Goal: Information Seeking & Learning: Find specific fact

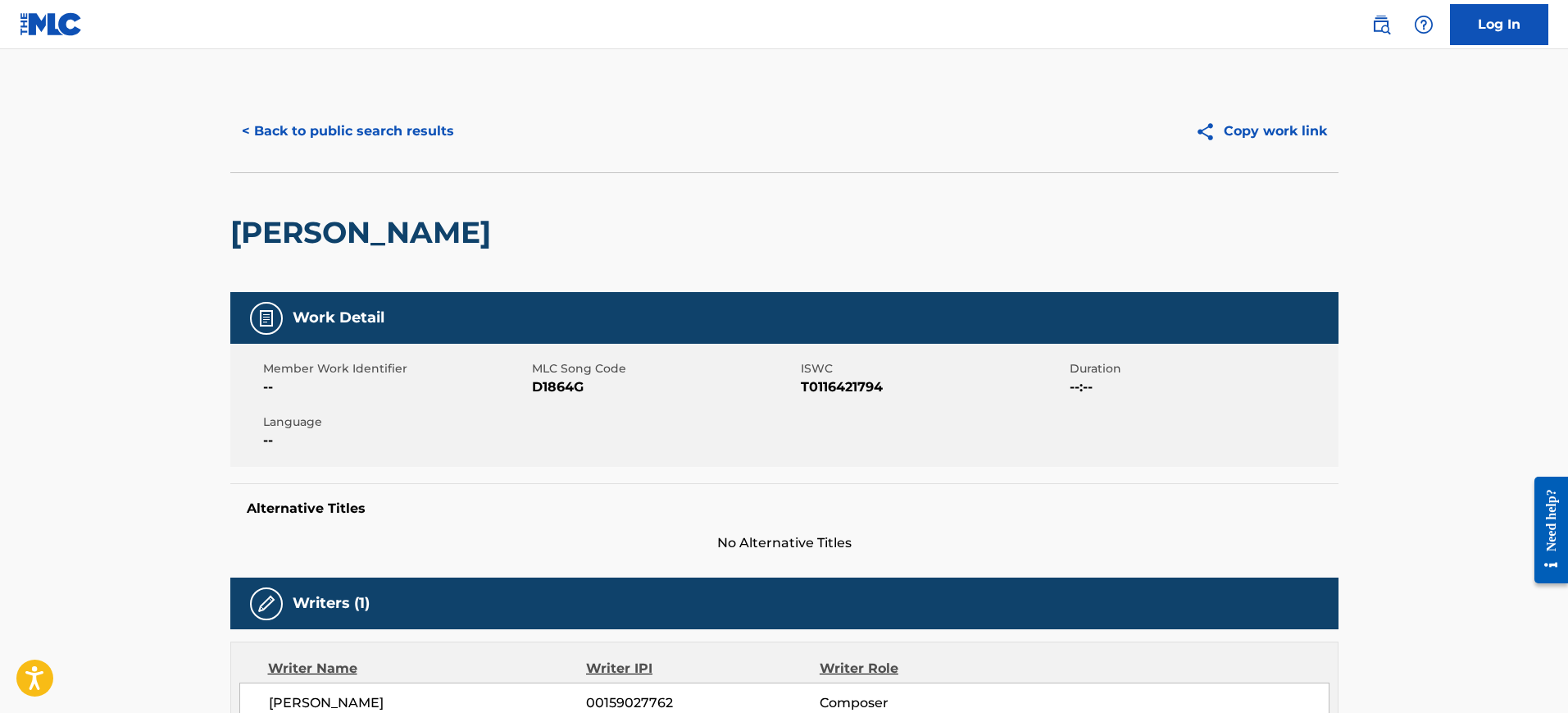
click at [297, 128] on button "< Back to public search results" at bounding box center [347, 131] width 235 height 41
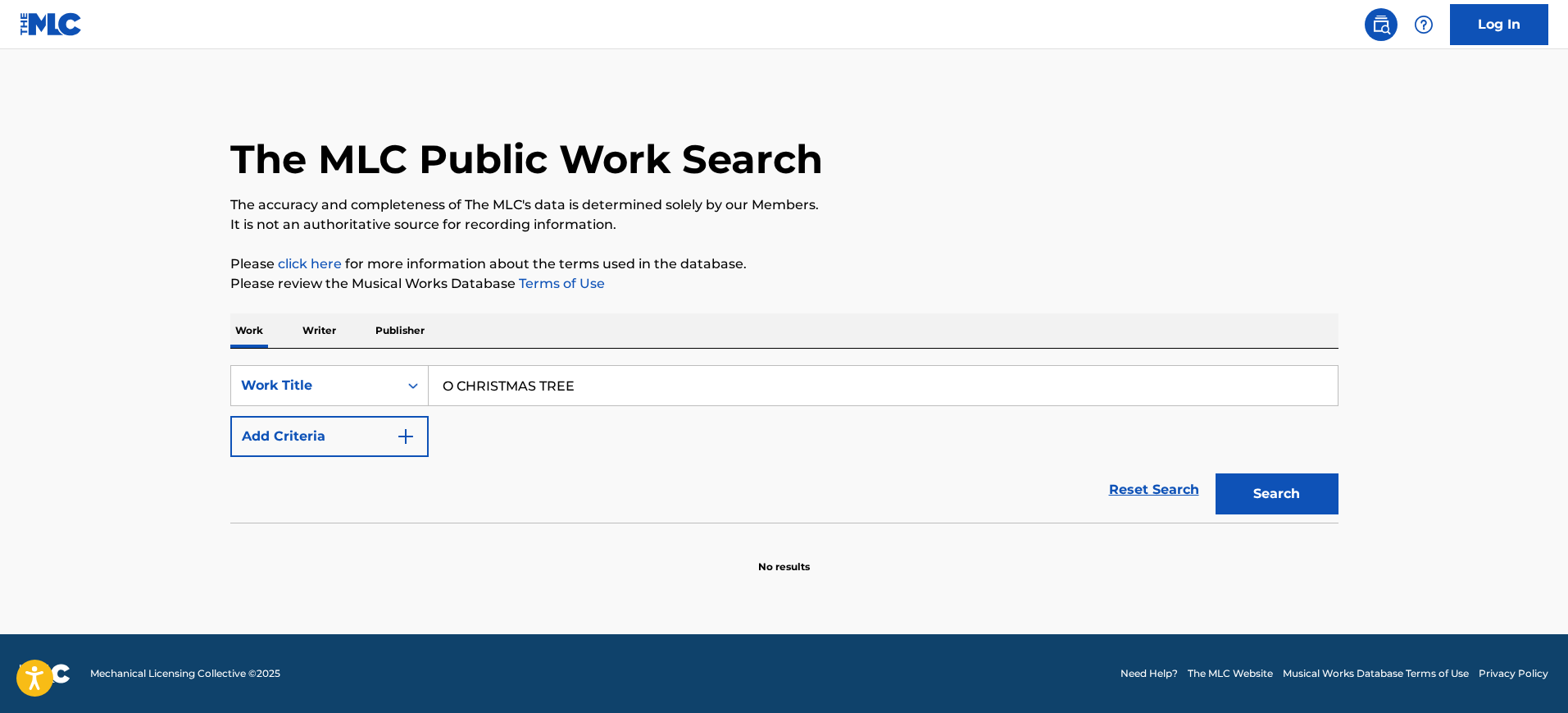
type input "O CHRISTMAS TREE"
click at [390, 446] on button "Add Criteria" at bounding box center [329, 436] width 198 height 41
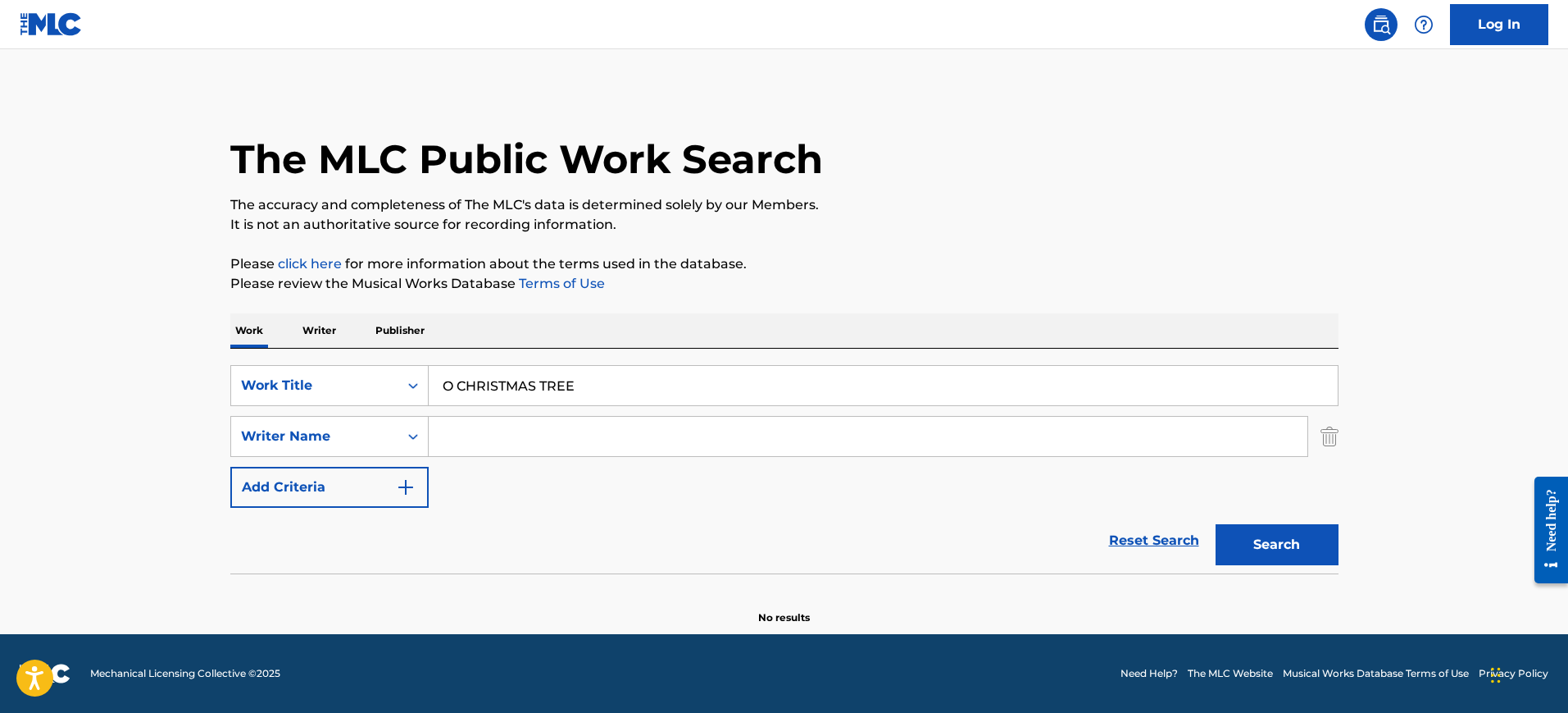
click at [464, 434] on input "Search Form" at bounding box center [868, 436] width 879 height 39
paste input "ANSCHUTZ"
type input "ANSCHUTZ"
click at [1290, 537] on button "Search" at bounding box center [1277, 544] width 123 height 41
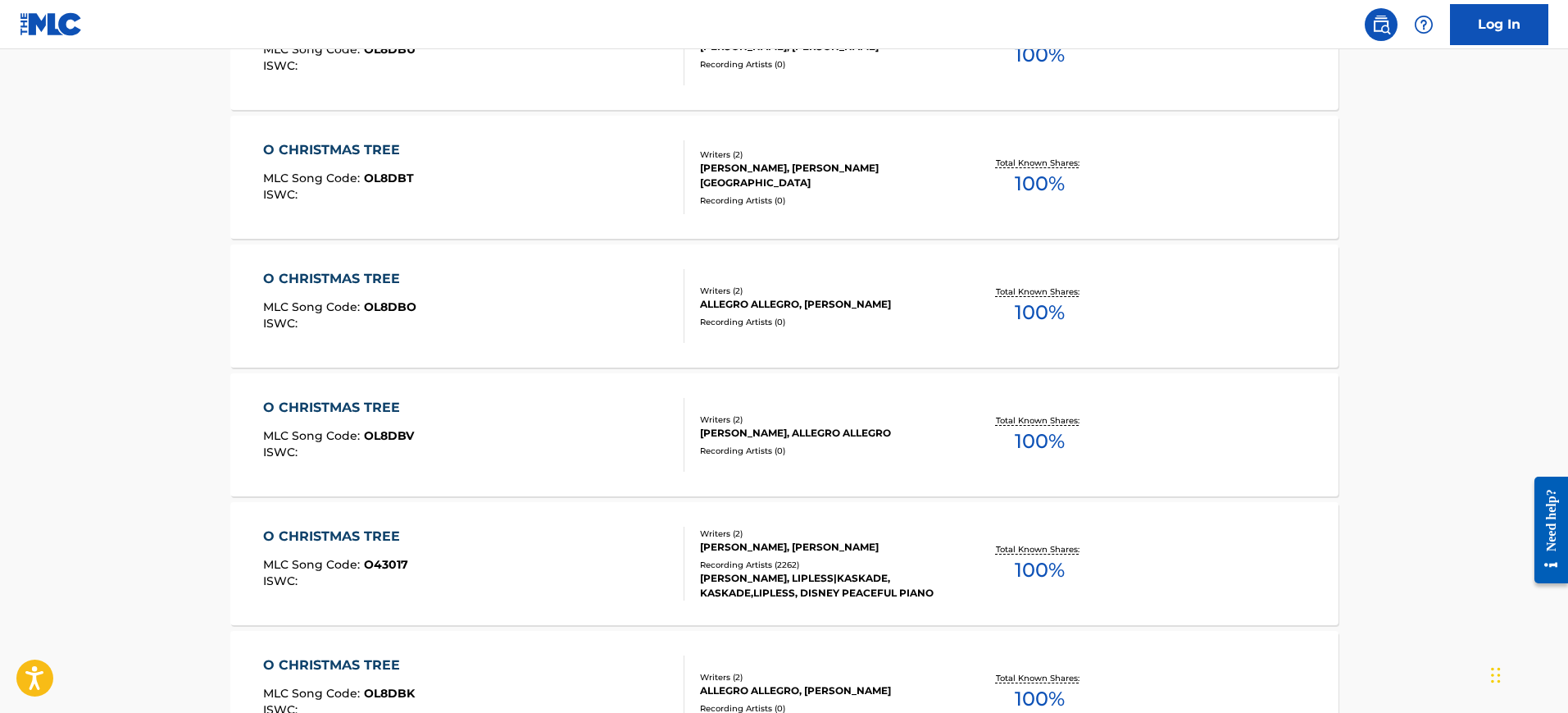
scroll to position [667, 0]
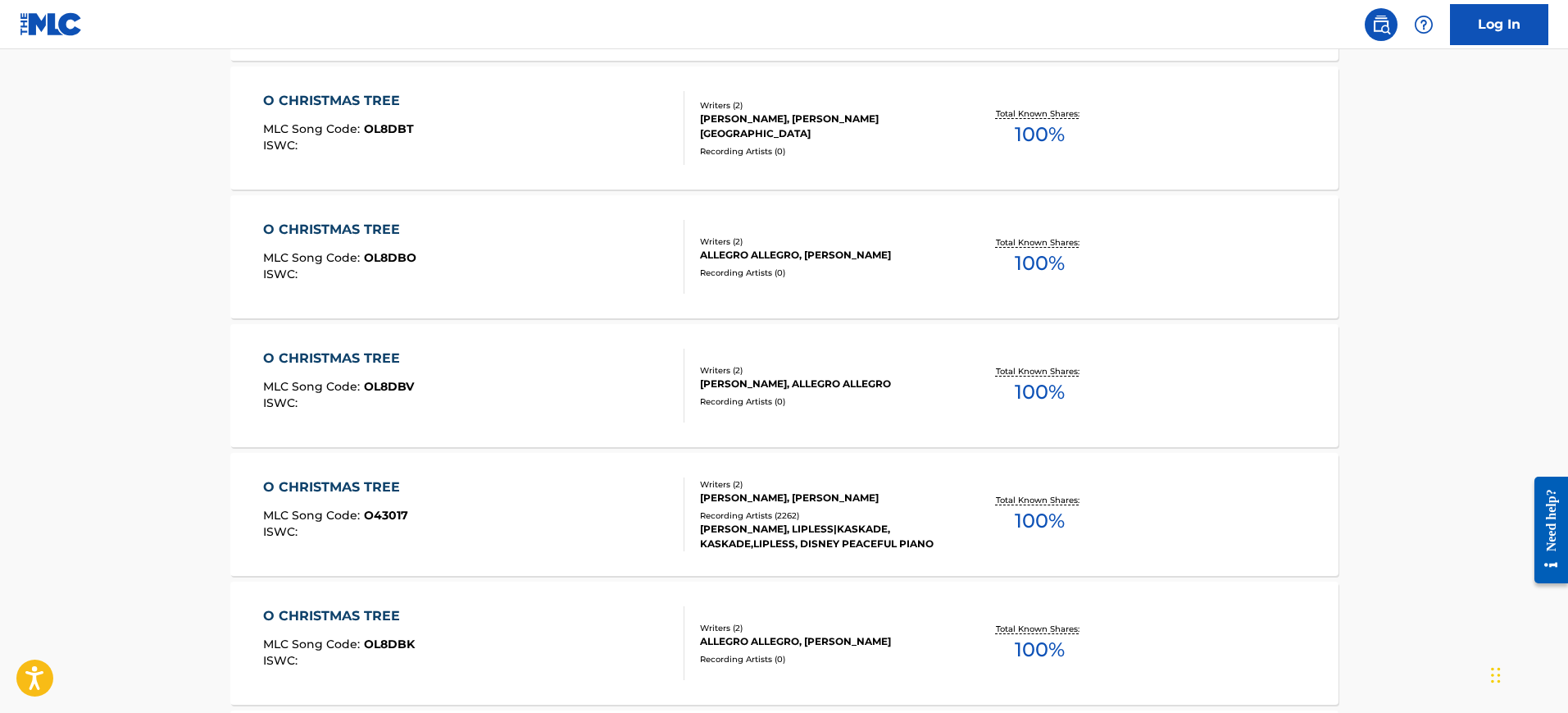
click at [575, 505] on div "O CHRISTMAS TREE MLC Song Code : O43017 ISWC :" at bounding box center [474, 514] width 421 height 74
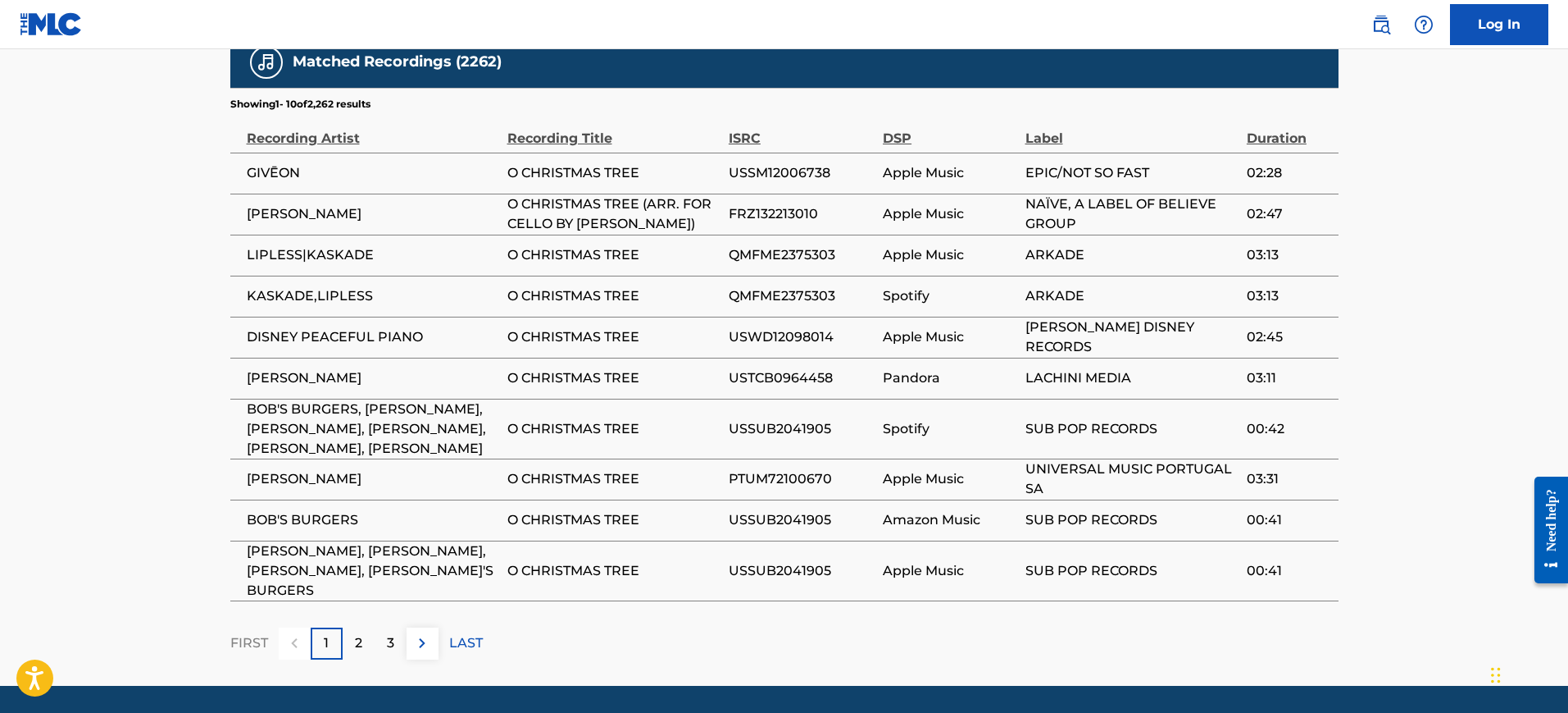
scroll to position [1128, 0]
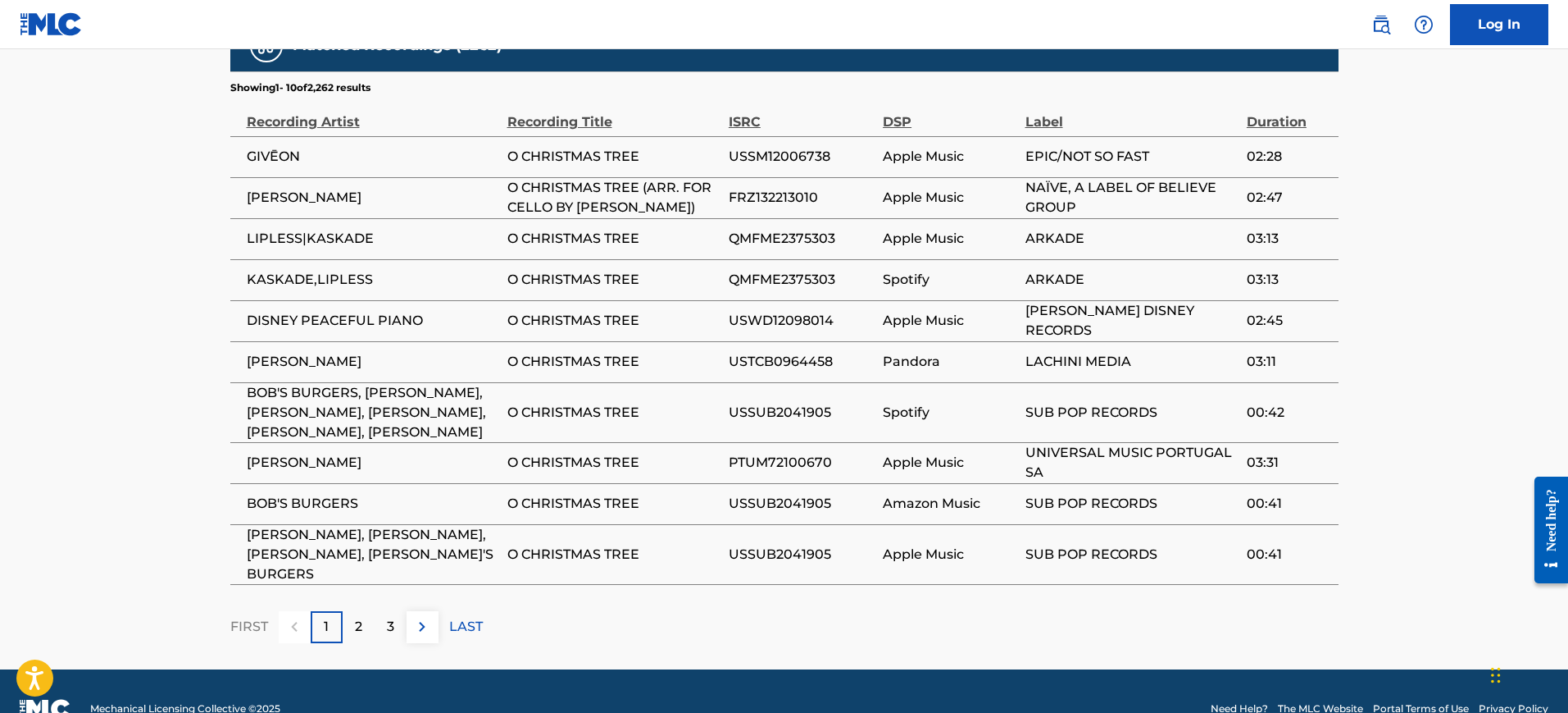
click at [754, 442] on td "PTUM72100670" at bounding box center [805, 462] width 154 height 41
click at [363, 611] on div "2" at bounding box center [358, 626] width 32 height 32
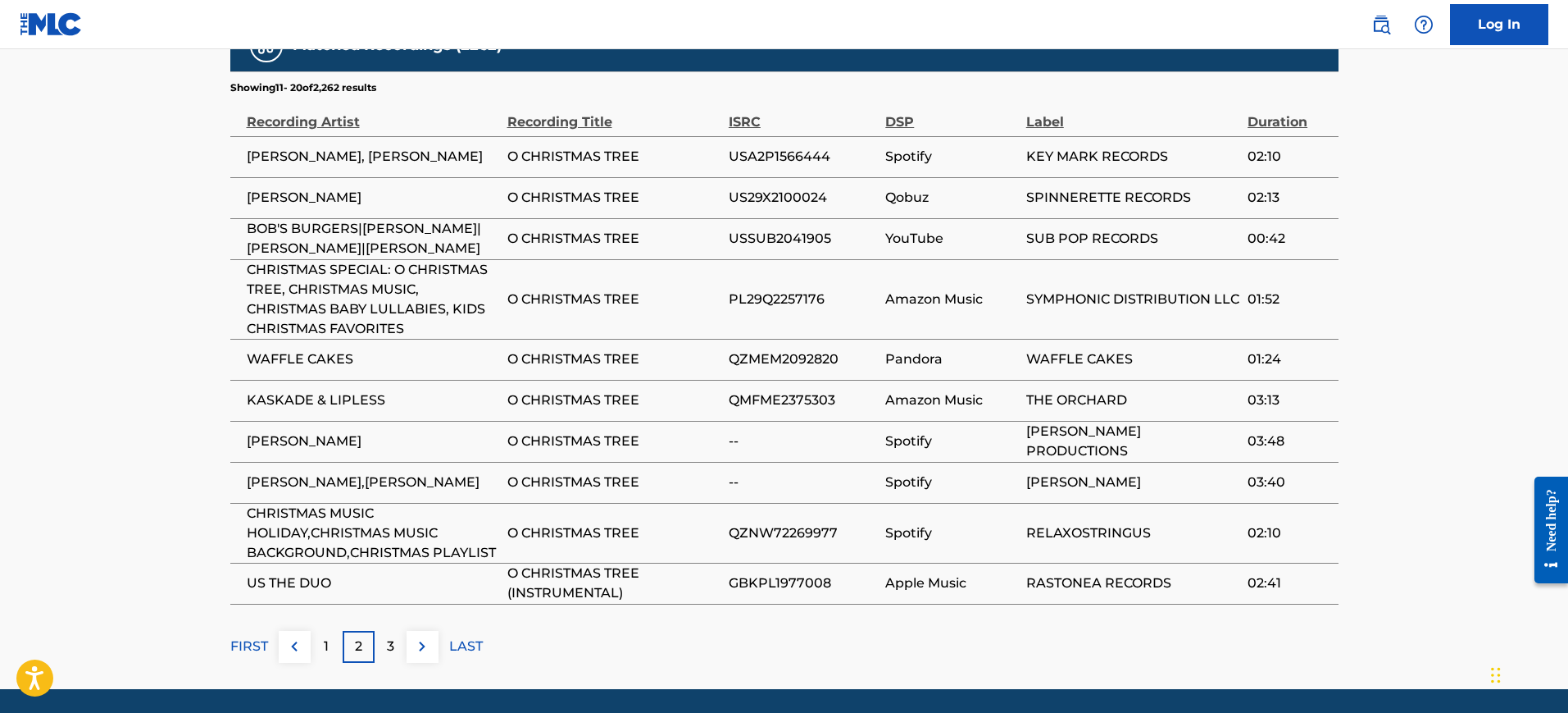
click at [394, 638] on p "3" at bounding box center [391, 646] width 8 height 20
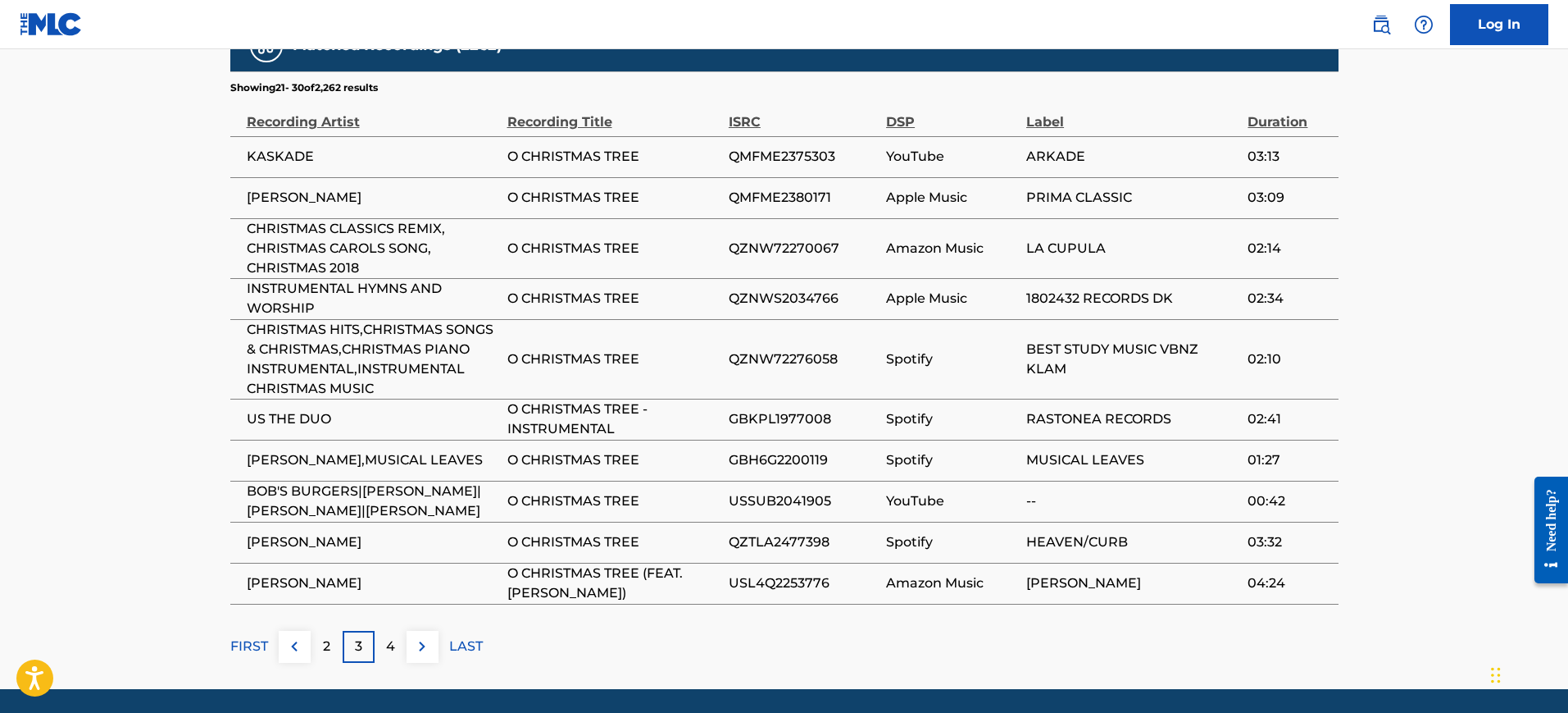
click at [394, 640] on p "4" at bounding box center [390, 646] width 9 height 20
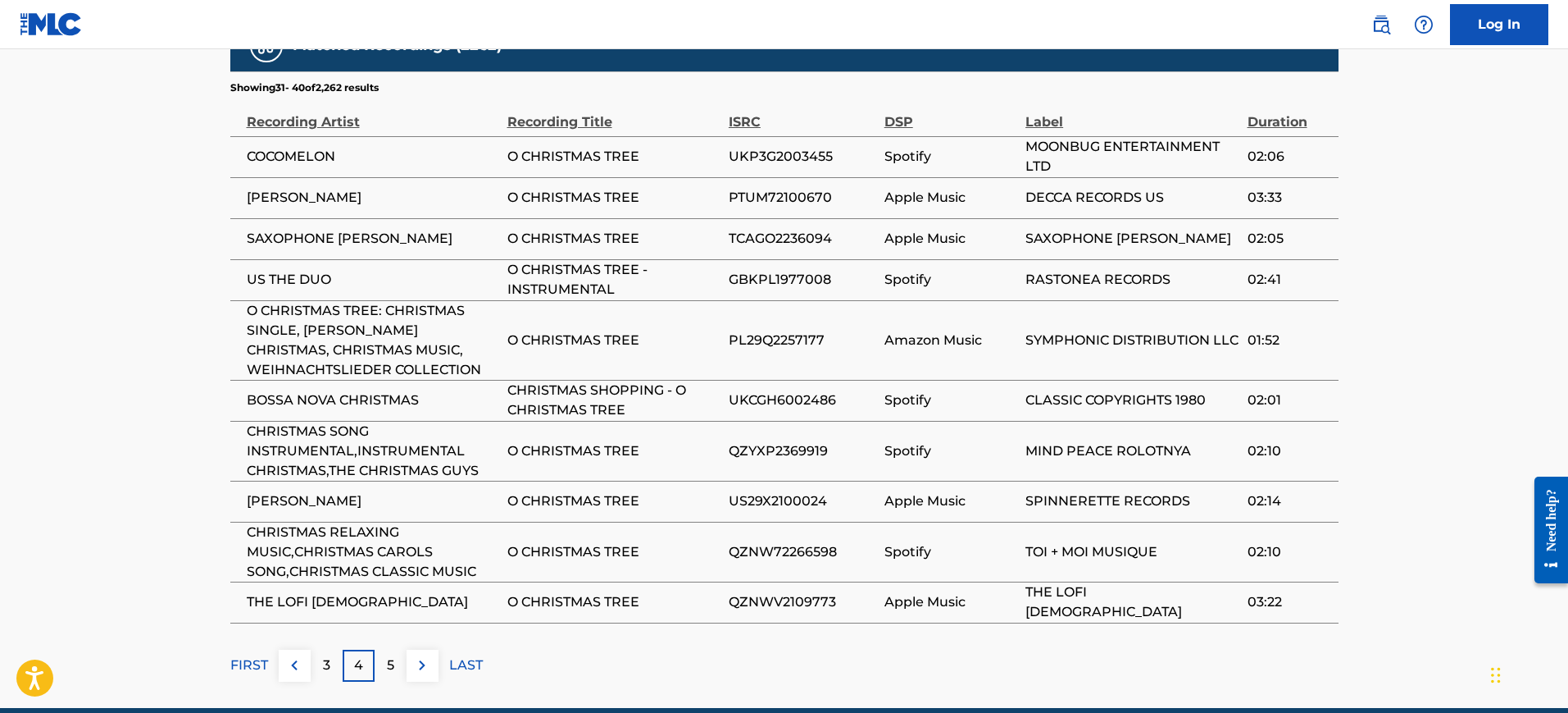
click at [394, 650] on div "5" at bounding box center [390, 665] width 32 height 32
